Goal: Obtain resource: Download file/media

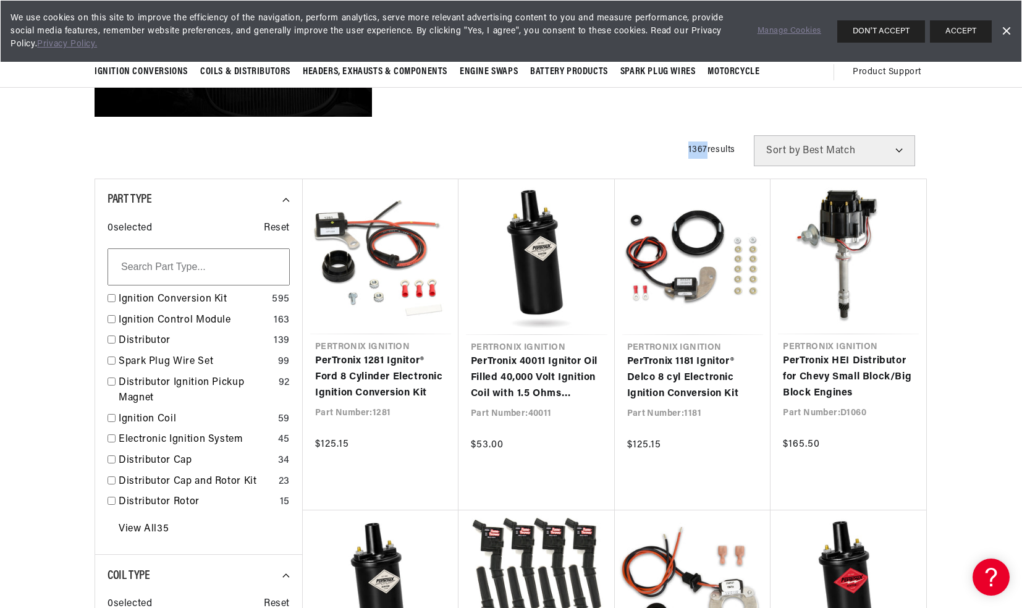
drag, startPoint x: 238, startPoint y: 526, endPoint x: 491, endPoint y: 151, distance: 452.6
click at [491, 151] on div "Filters 1367 results Show Universal Parts Sort by Best Match Featured Name, A-Z…" at bounding box center [510, 150] width 833 height 31
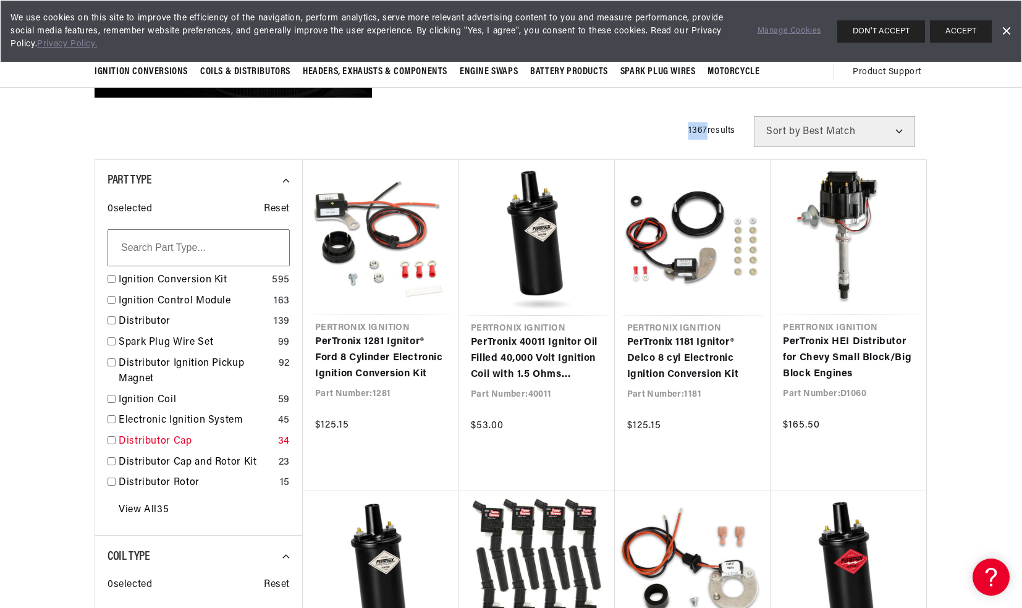
scroll to position [0, 771]
drag, startPoint x: 224, startPoint y: 437, endPoint x: 893, endPoint y: 27, distance: 785.1
click at [893, 27] on button "DON'T ACCEPT" at bounding box center [881, 31] width 88 height 22
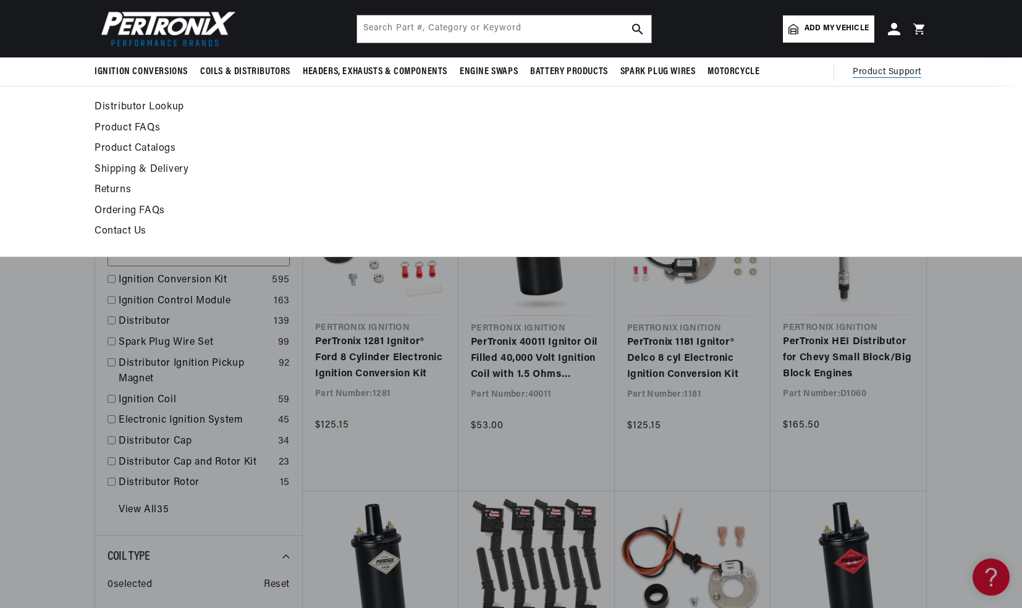
scroll to position [0, 1543]
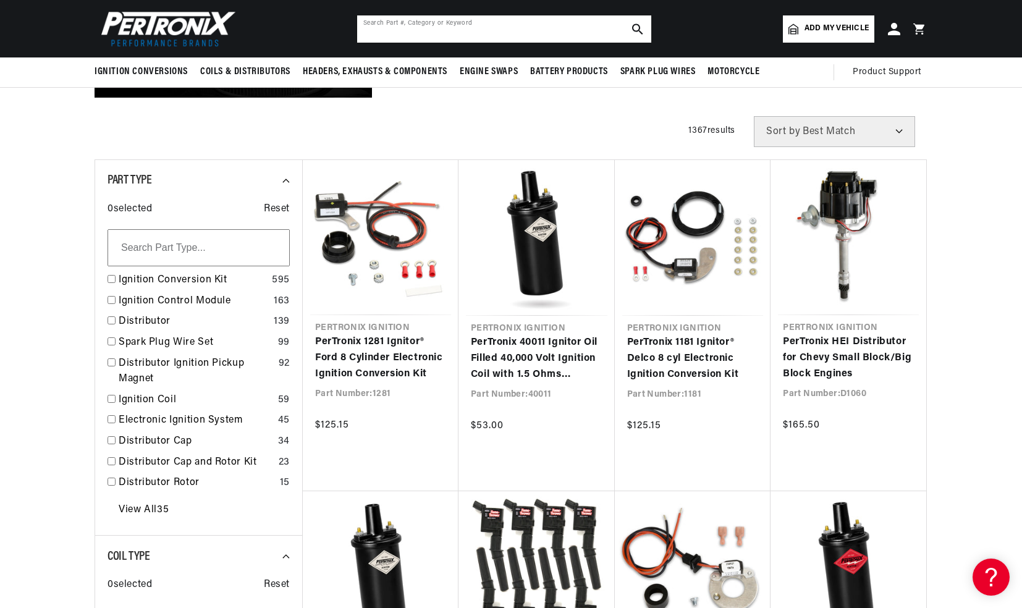
click at [449, 33] on input "text" at bounding box center [504, 28] width 294 height 27
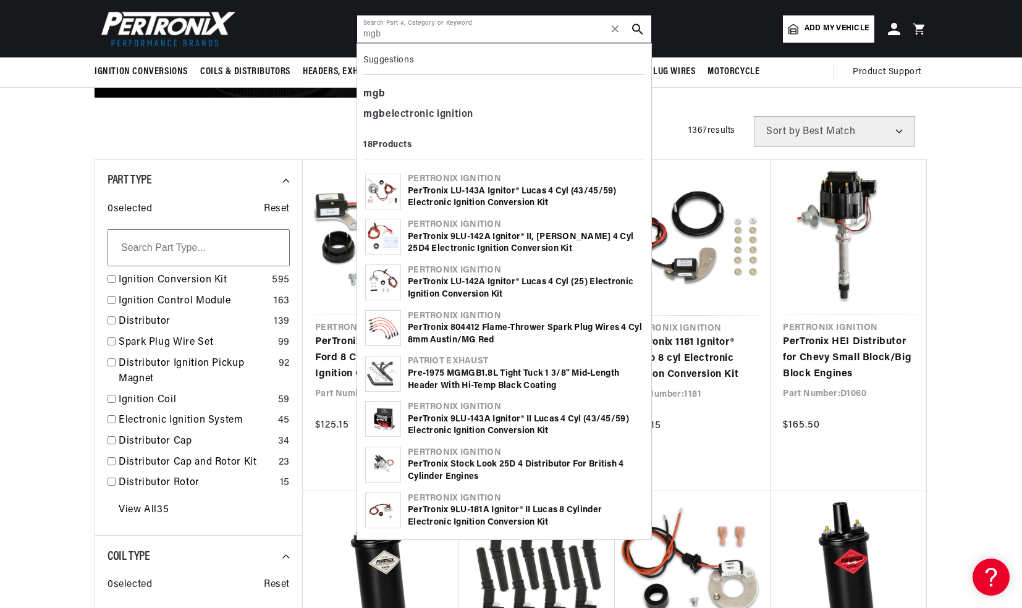
scroll to position [0, 0]
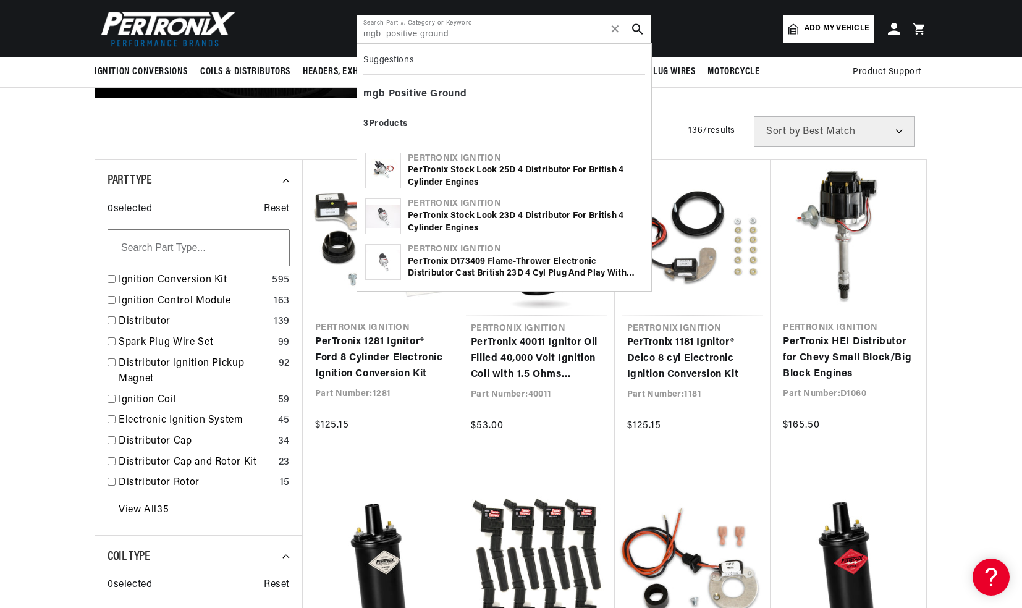
type input "mgb positive ground"
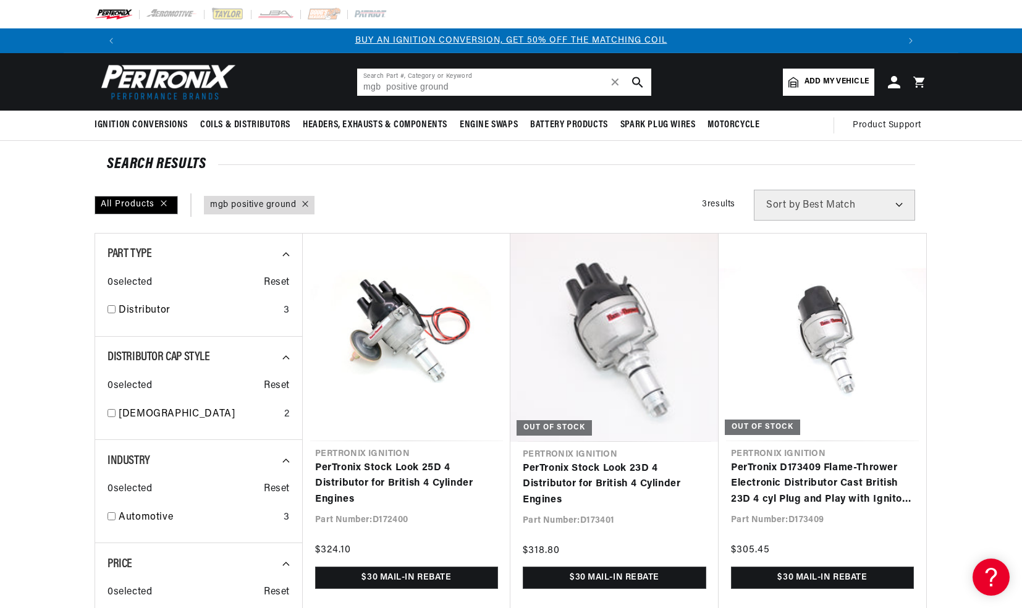
click at [454, 86] on input "mgb positive ground" at bounding box center [504, 82] width 294 height 27
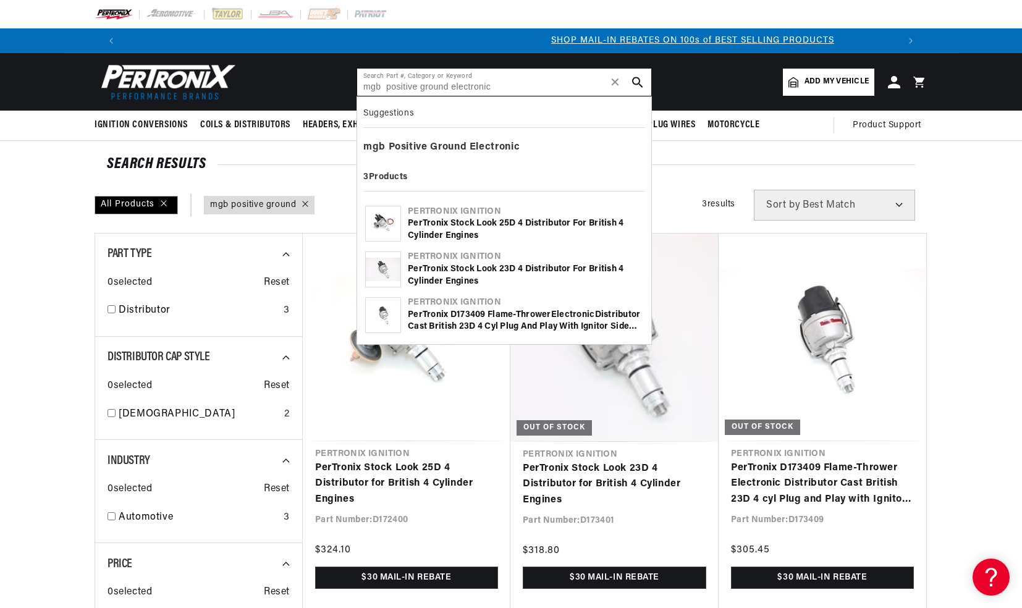
scroll to position [0, 771]
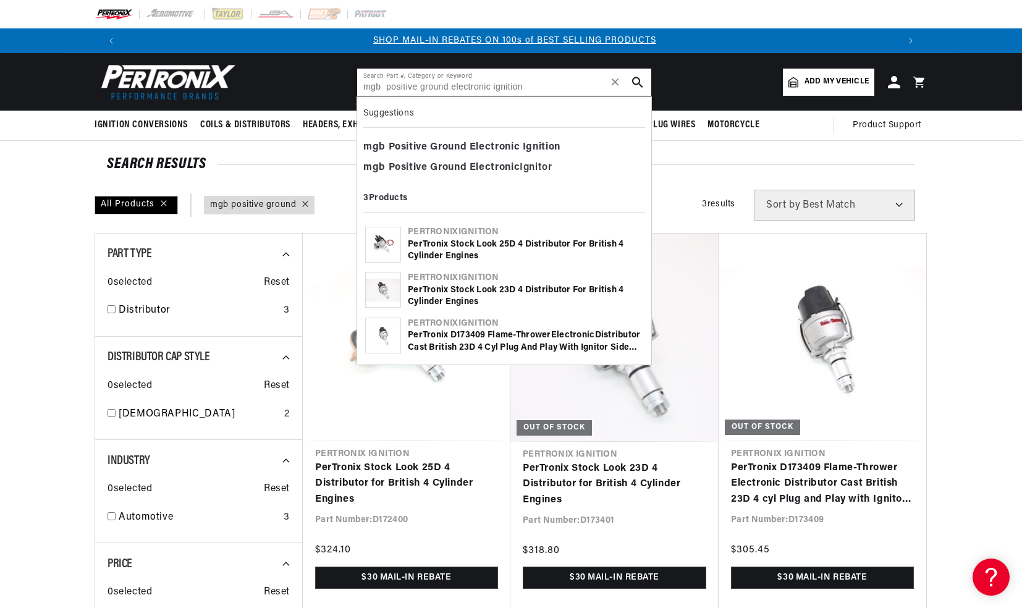
type input "mgb positive ground electronic ignition"
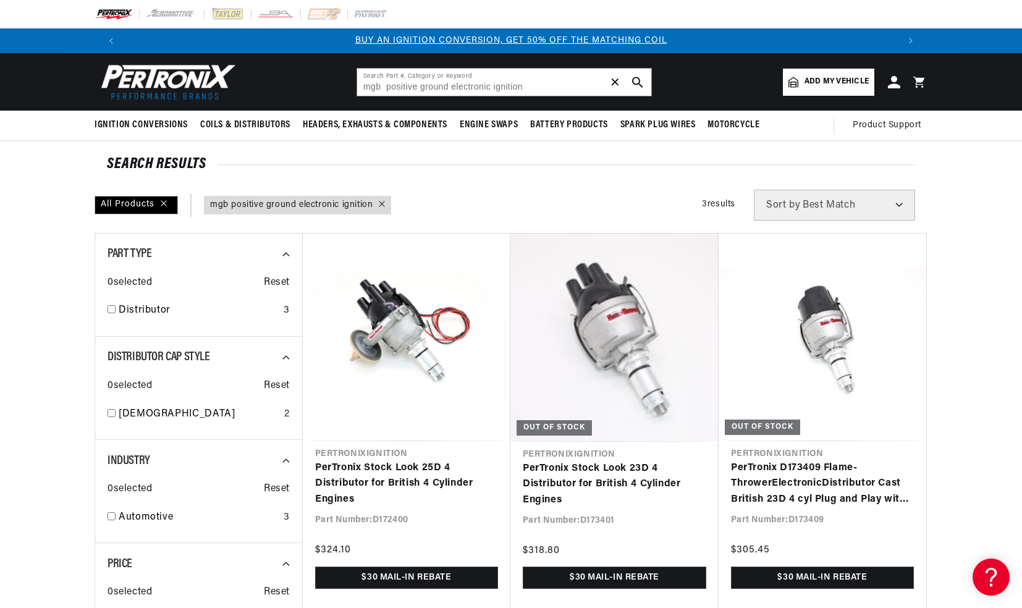
click at [611, 82] on span "✕" at bounding box center [615, 82] width 11 height 0
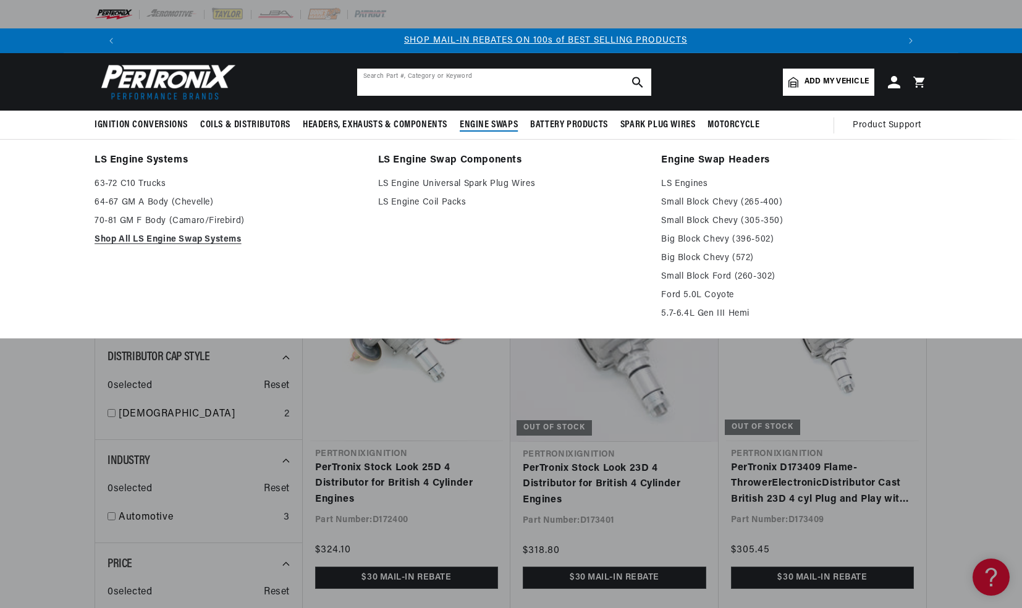
scroll to position [0, 771]
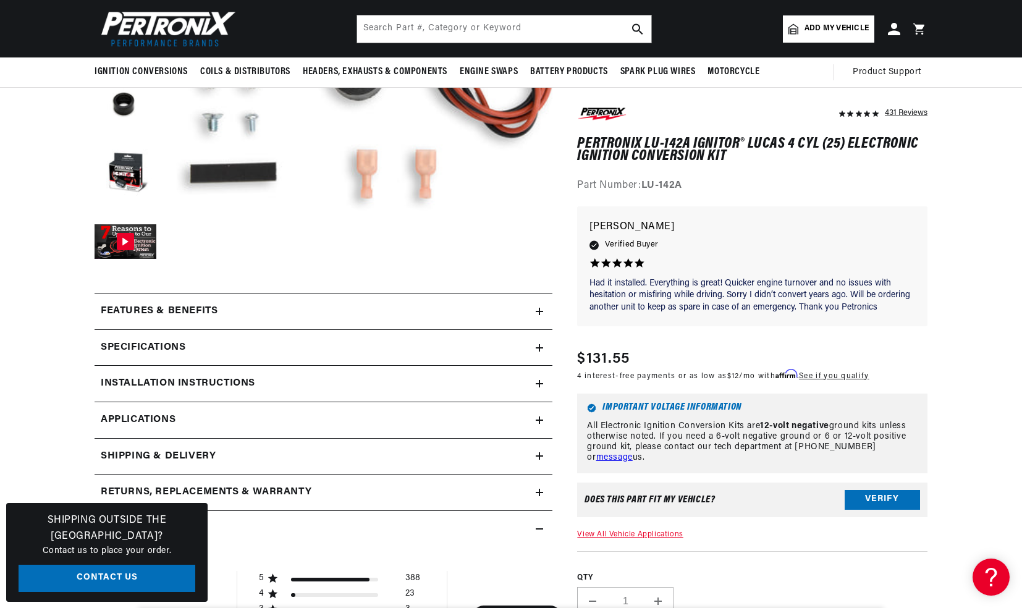
scroll to position [0, 771]
click at [239, 379] on h2 "Installation instructions" at bounding box center [178, 384] width 154 height 16
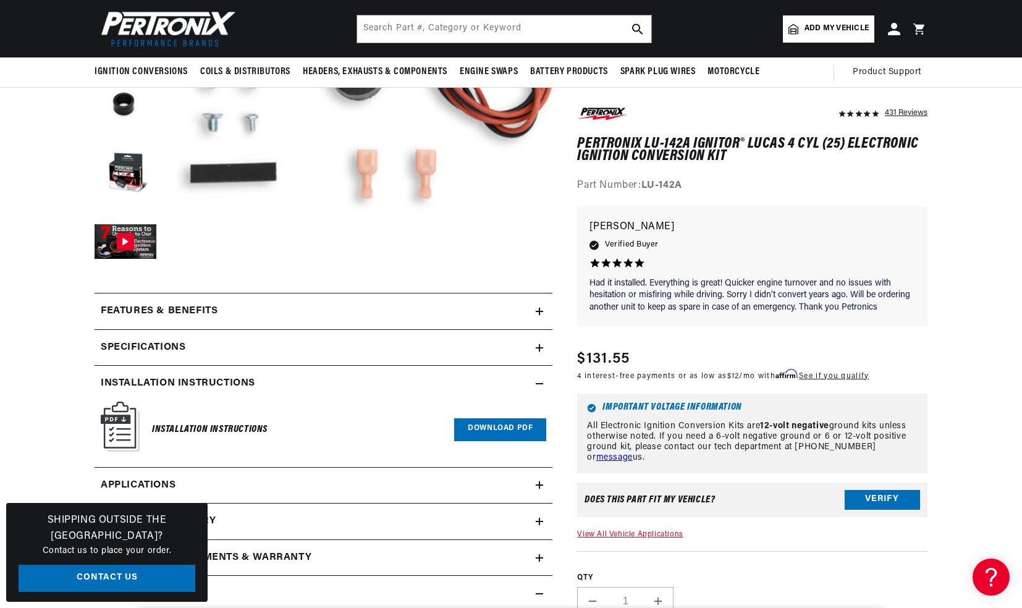
click at [489, 427] on link "Download PDF" at bounding box center [500, 429] width 92 height 23
